Goal: Check status: Check status

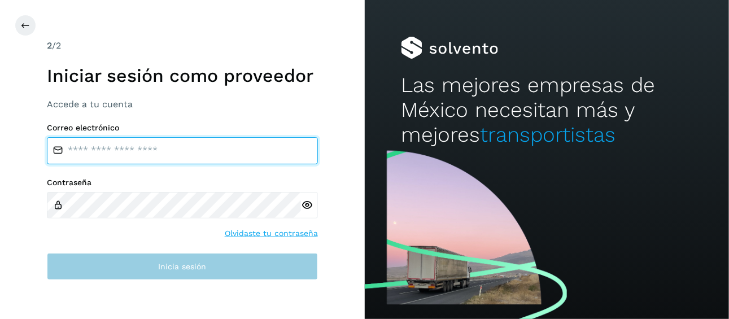
type input "**********"
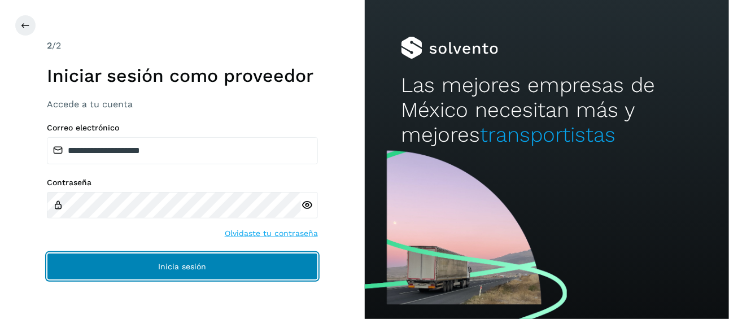
click at [185, 266] on span "Inicia sesión" at bounding box center [182, 267] width 48 height 8
click at [193, 266] on span "Inicia sesión" at bounding box center [182, 267] width 48 height 8
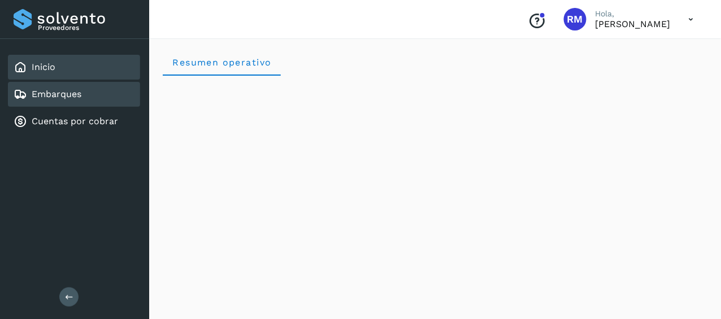
click at [86, 100] on div "Embarques" at bounding box center [74, 94] width 132 height 25
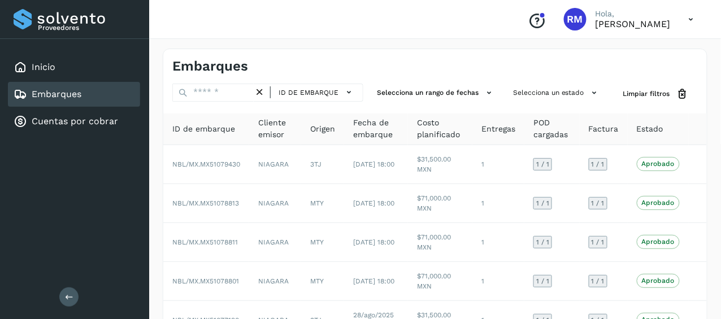
scroll to position [266, 0]
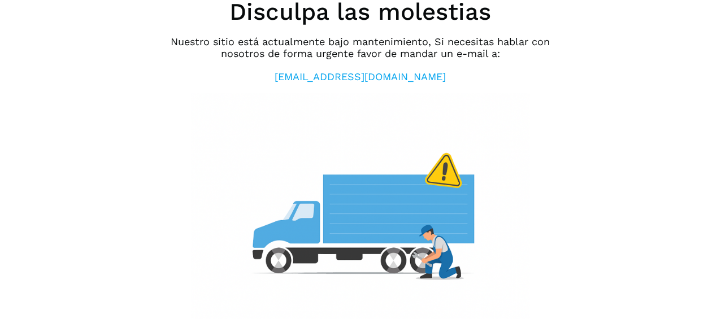
scroll to position [23, 0]
click at [130, 56] on div "Modo de mantenimiento Disculpa las molestias Nuestro sitio está actualmente baj…" at bounding box center [360, 136] width 721 height 319
